Goal: Find specific page/section: Find specific page/section

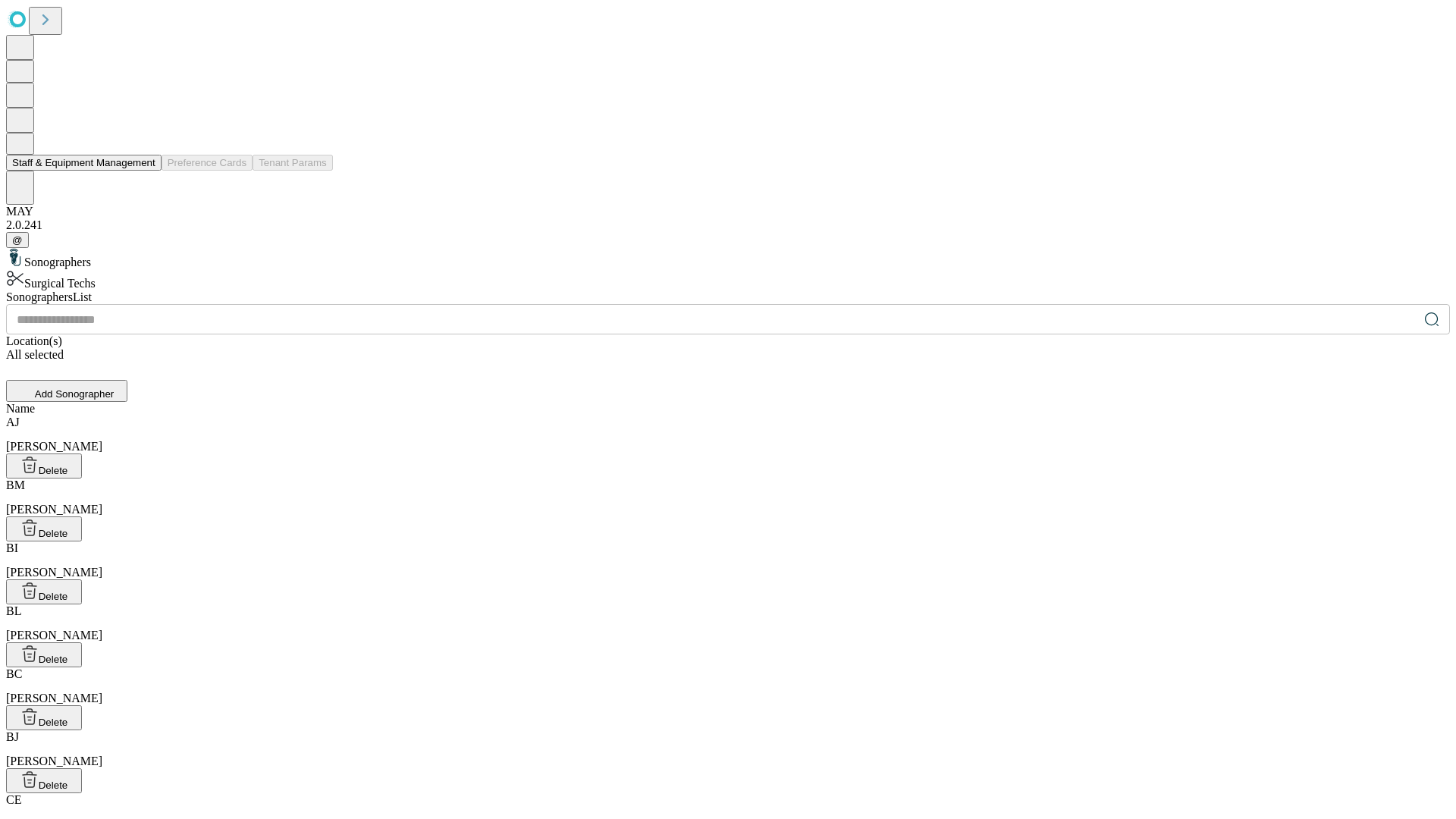
click at [145, 170] on button "Staff & Equipment Management" at bounding box center [84, 163] width 156 height 16
